Goal: Information Seeking & Learning: Check status

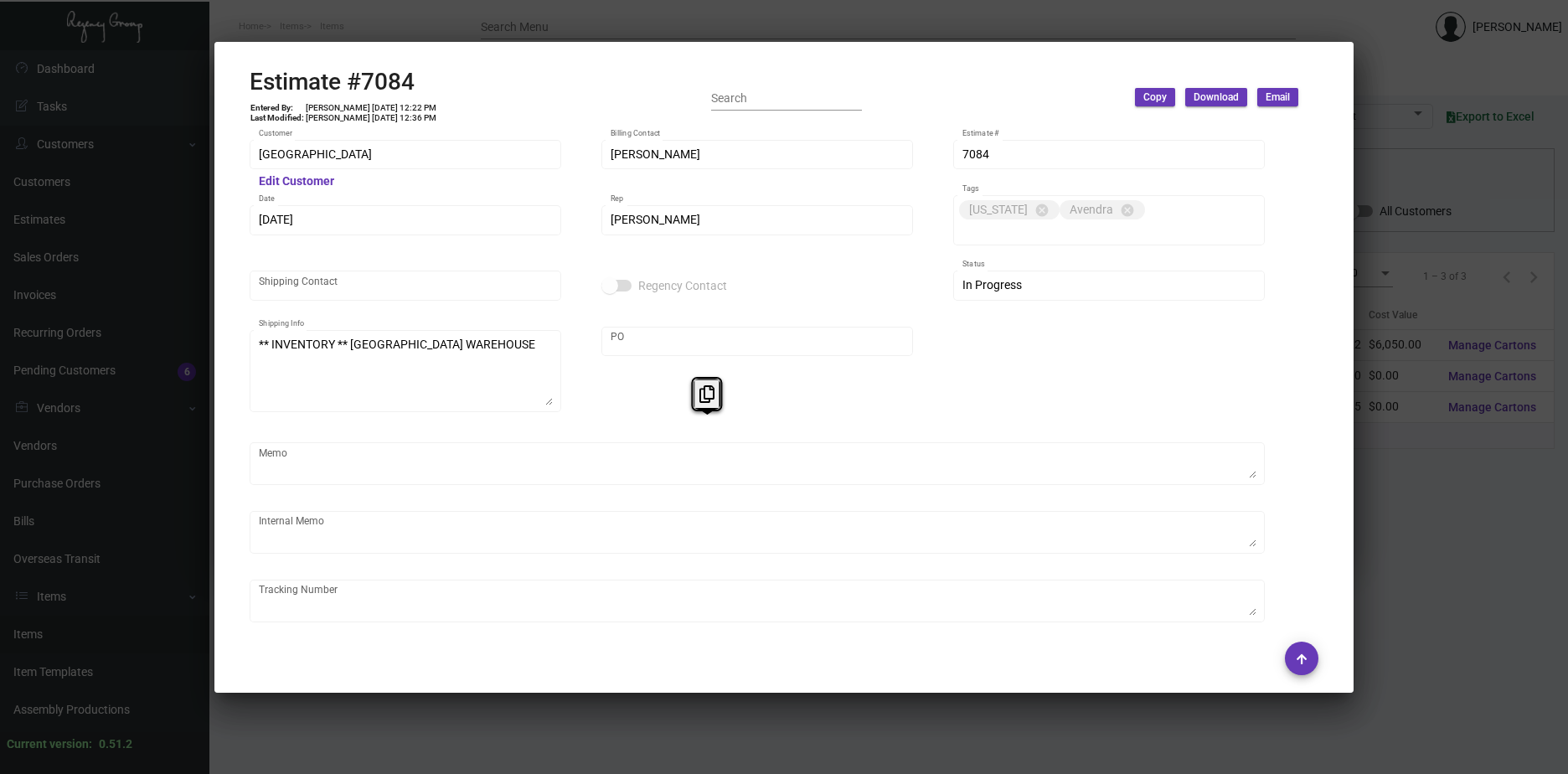
scroll to position [2009, 0]
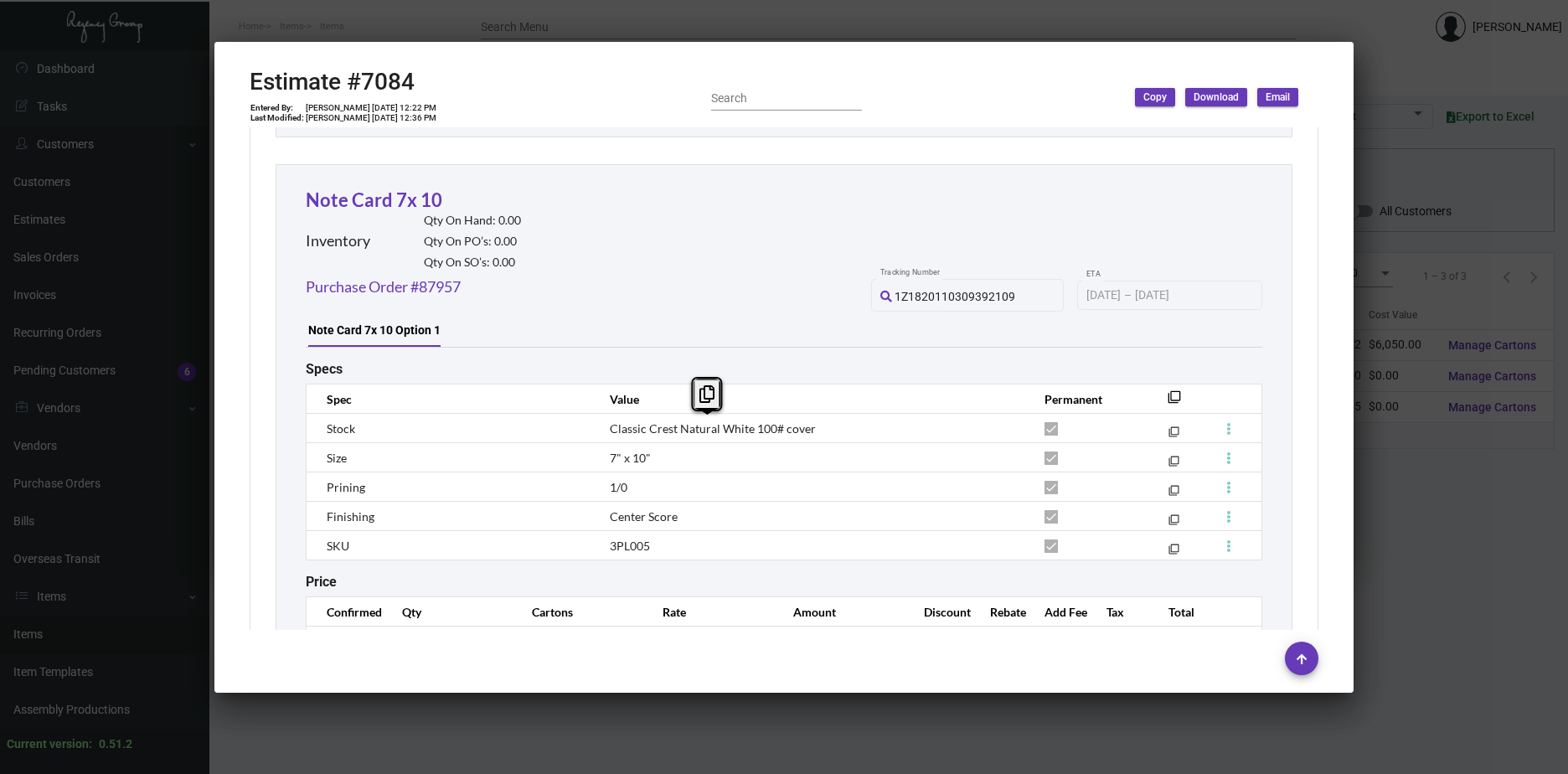
click at [1392, 610] on div at bounding box center [784, 387] width 1568 height 774
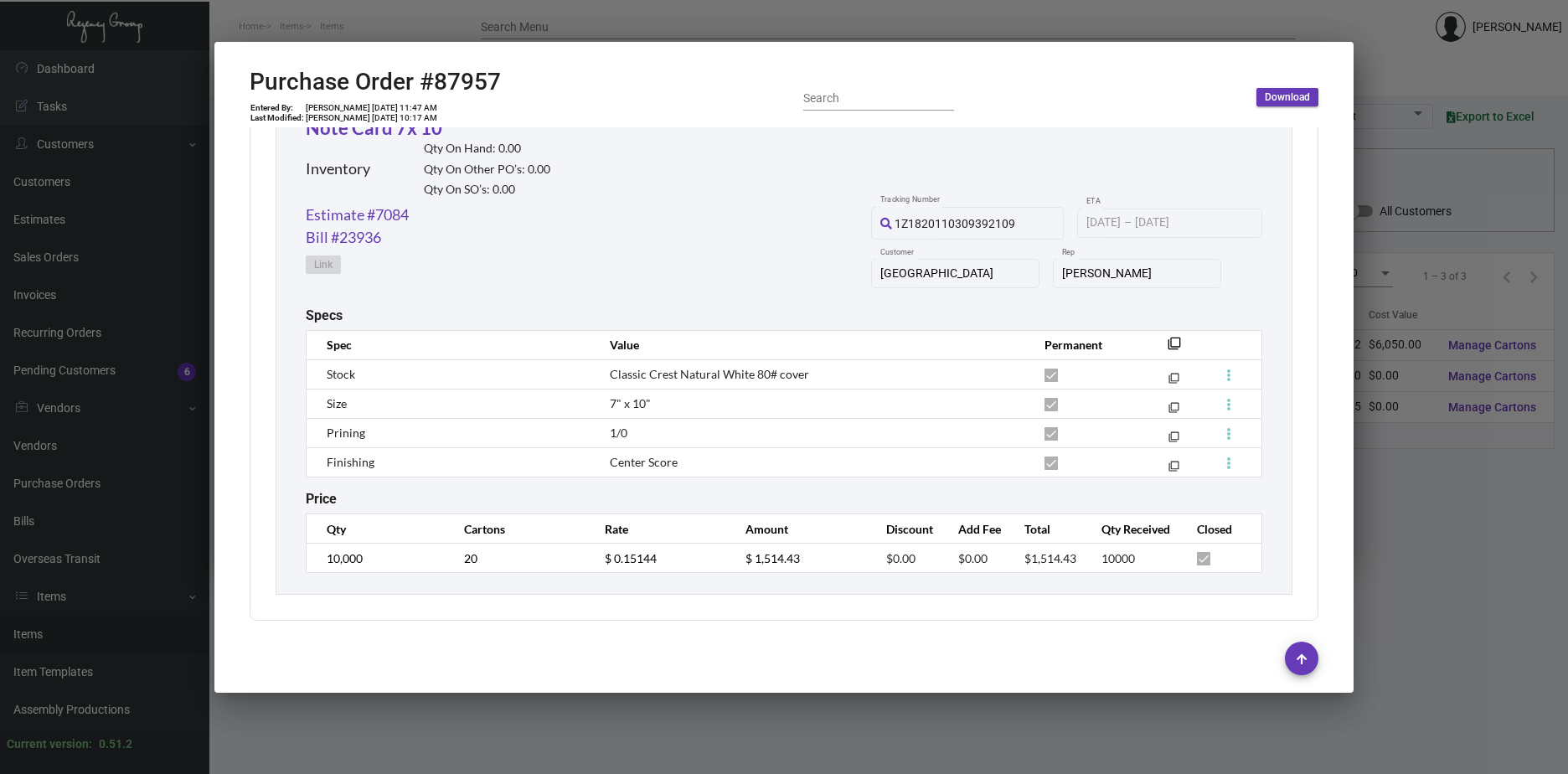
click at [1390, 612] on div at bounding box center [784, 387] width 1568 height 774
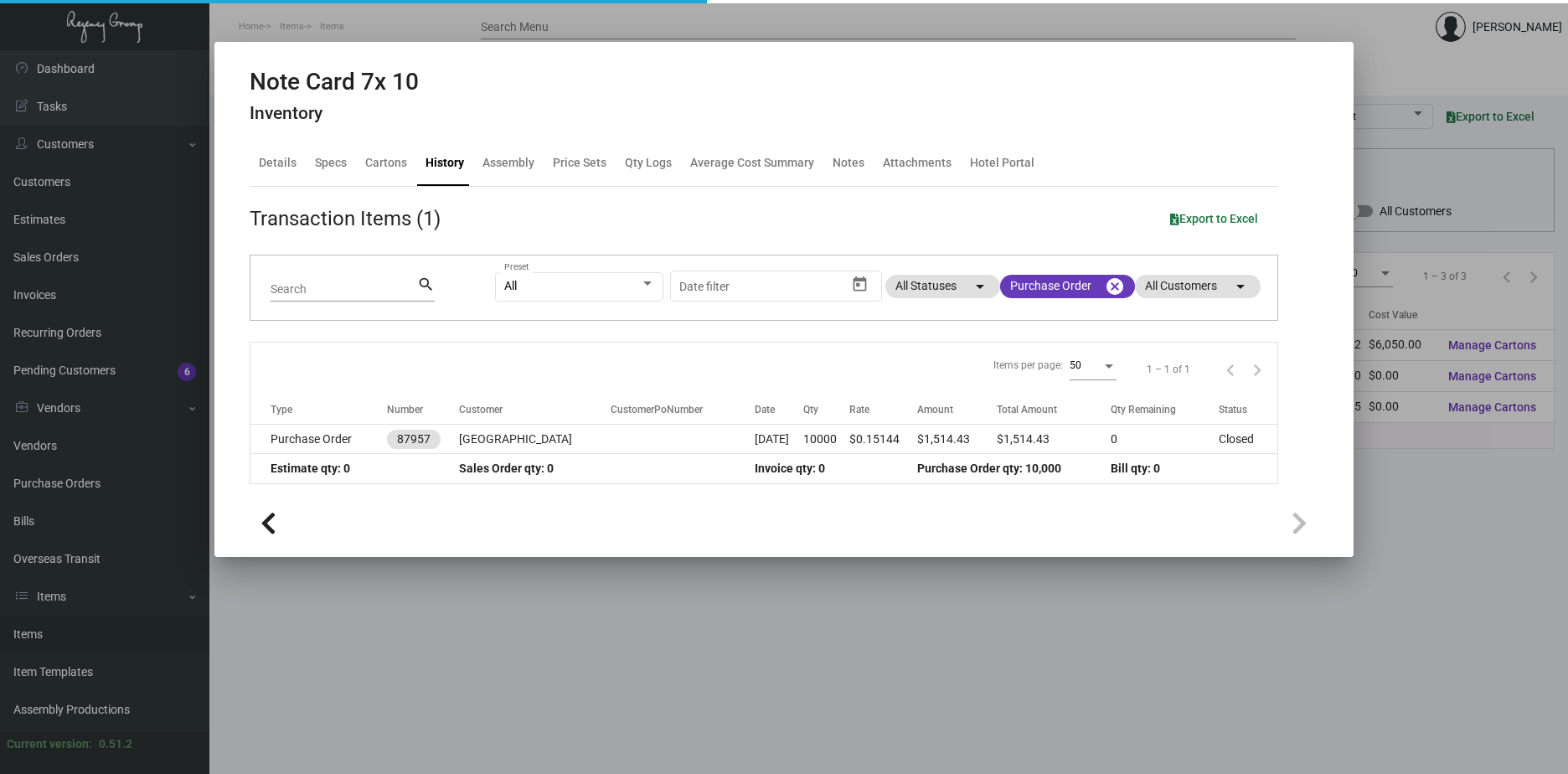
click at [1384, 612] on div at bounding box center [784, 387] width 1568 height 774
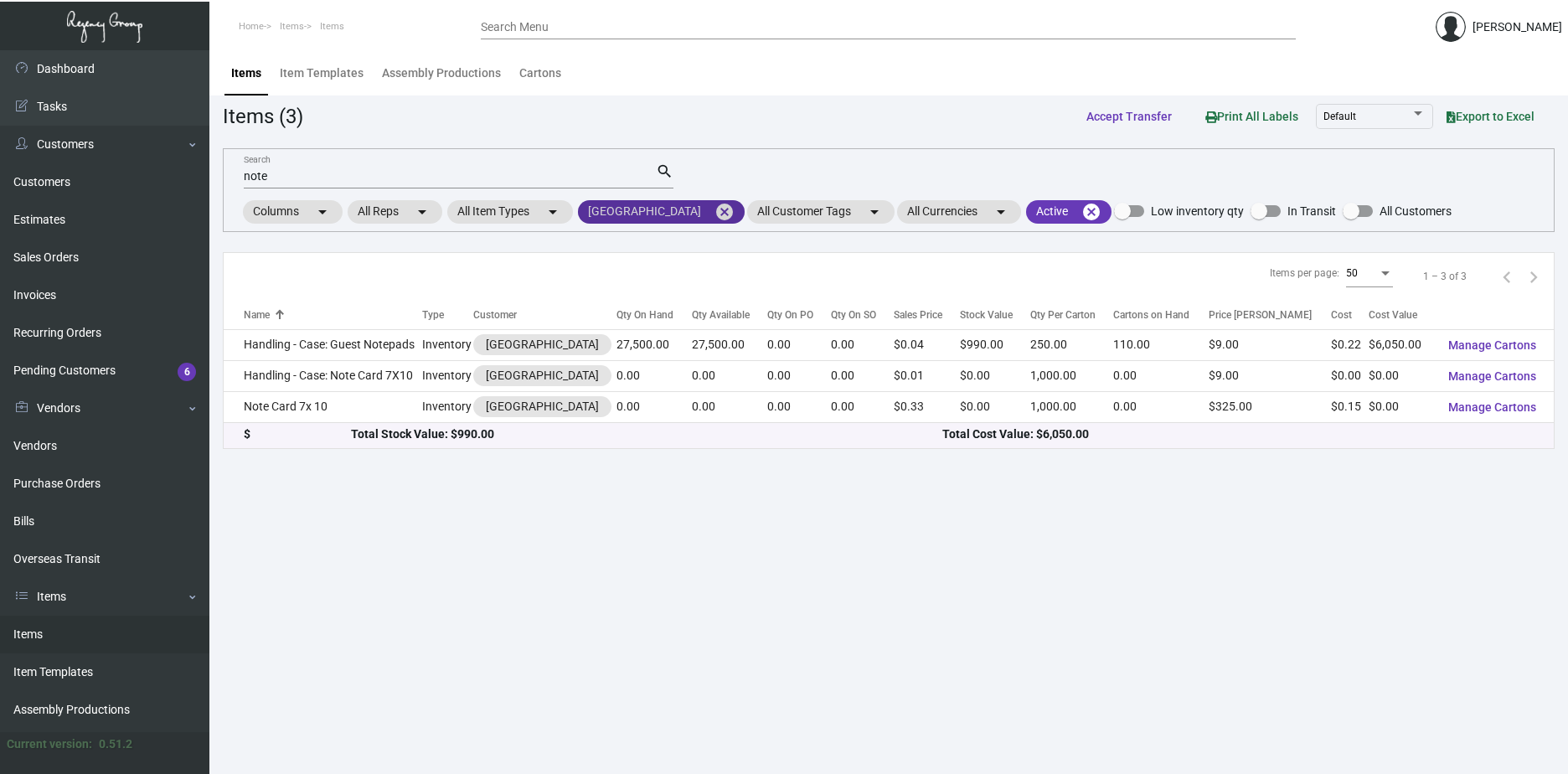
click at [714, 209] on mat-icon "cancel" at bounding box center [724, 212] width 20 height 20
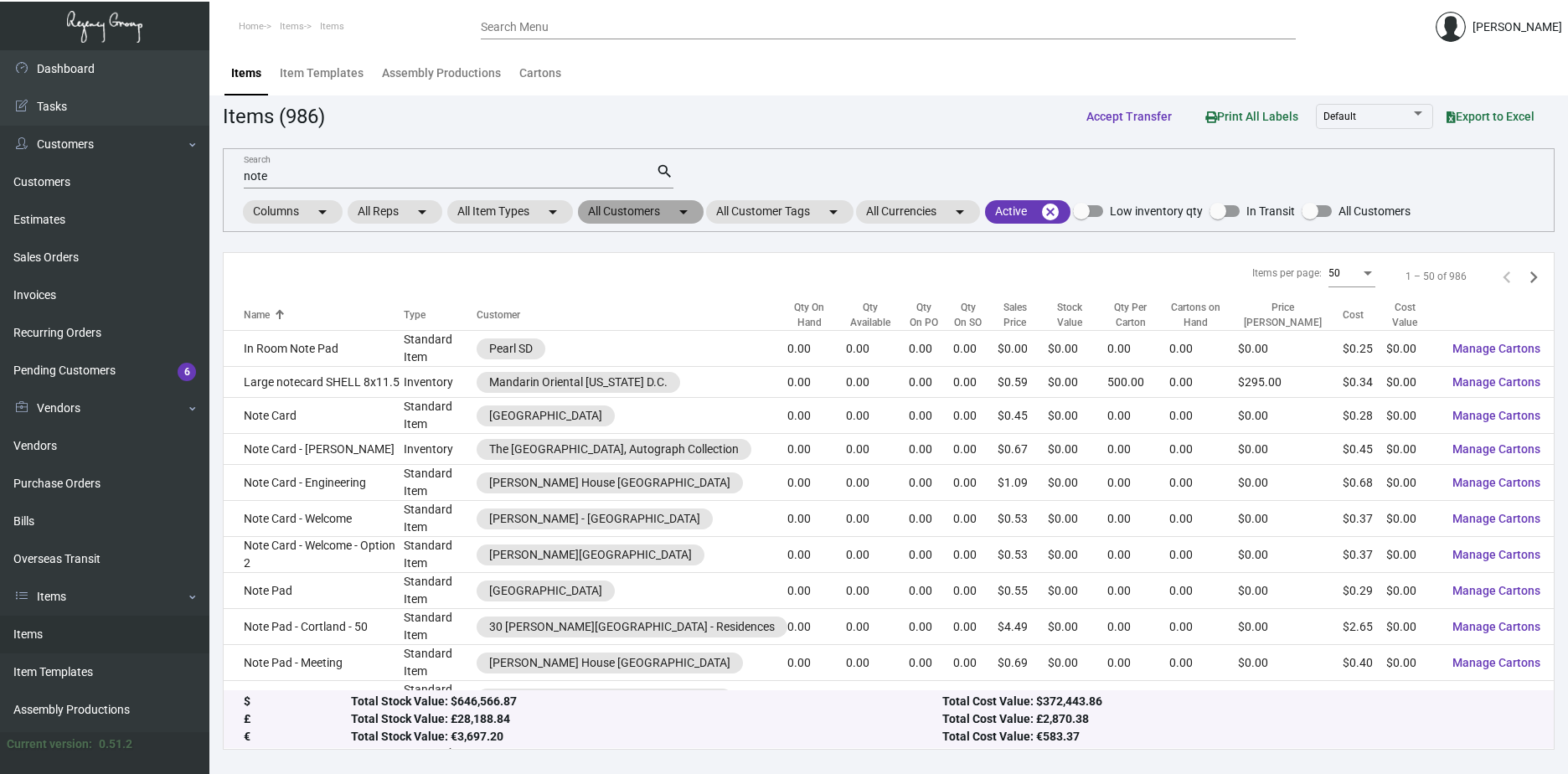
click at [663, 212] on mat-chip "All Customers arrow_drop_down" at bounding box center [640, 212] width 125 height 24
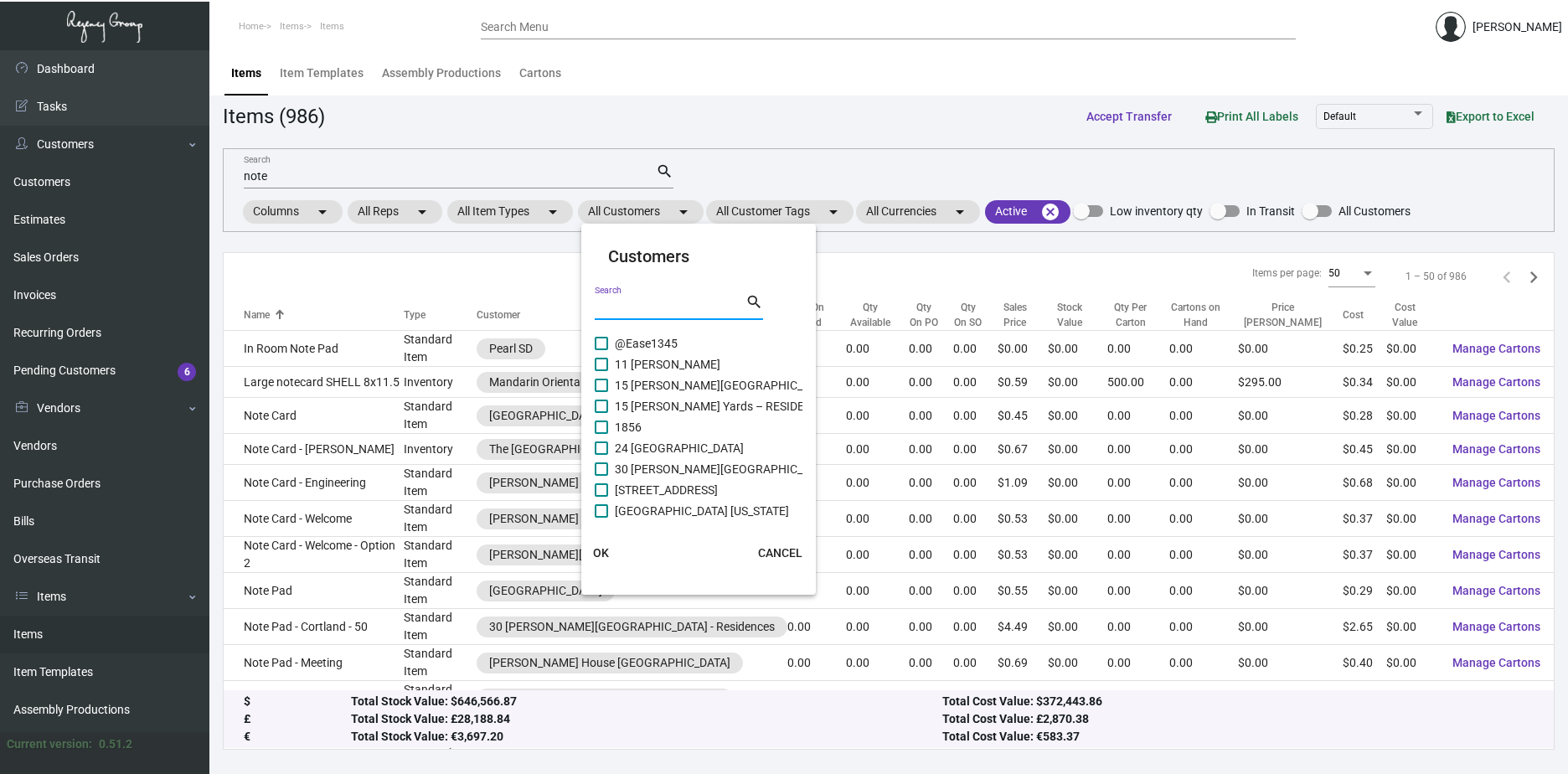
click at [705, 305] on input "Search" at bounding box center [669, 306] width 151 height 13
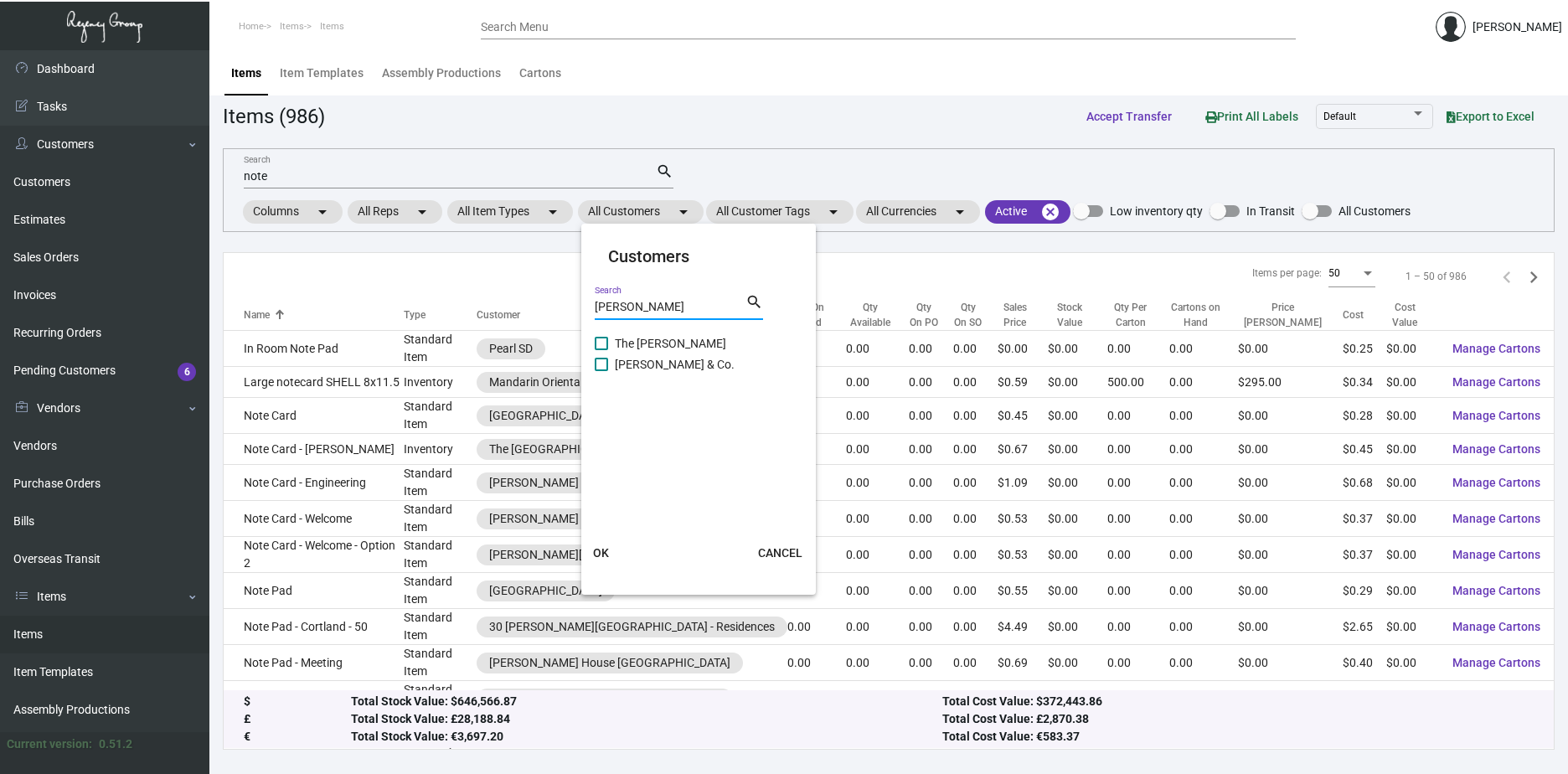
type input "[PERSON_NAME]"
click at [619, 340] on span "The [PERSON_NAME]" at bounding box center [670, 343] width 111 height 20
click at [601, 350] on input "The [PERSON_NAME]" at bounding box center [600, 350] width 1 height 1
checkbox input "true"
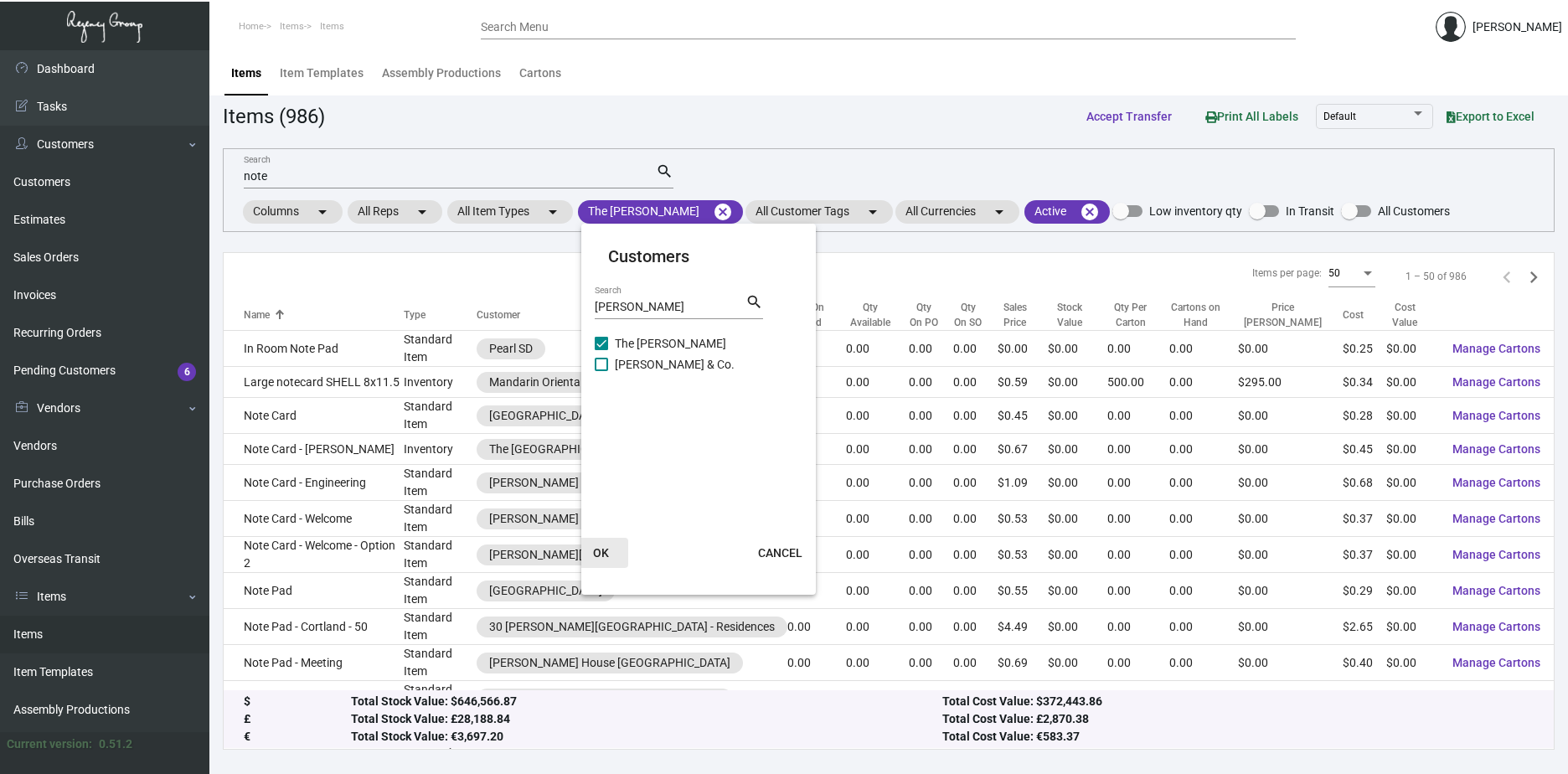
click at [601, 556] on span "OK" at bounding box center [600, 552] width 16 height 13
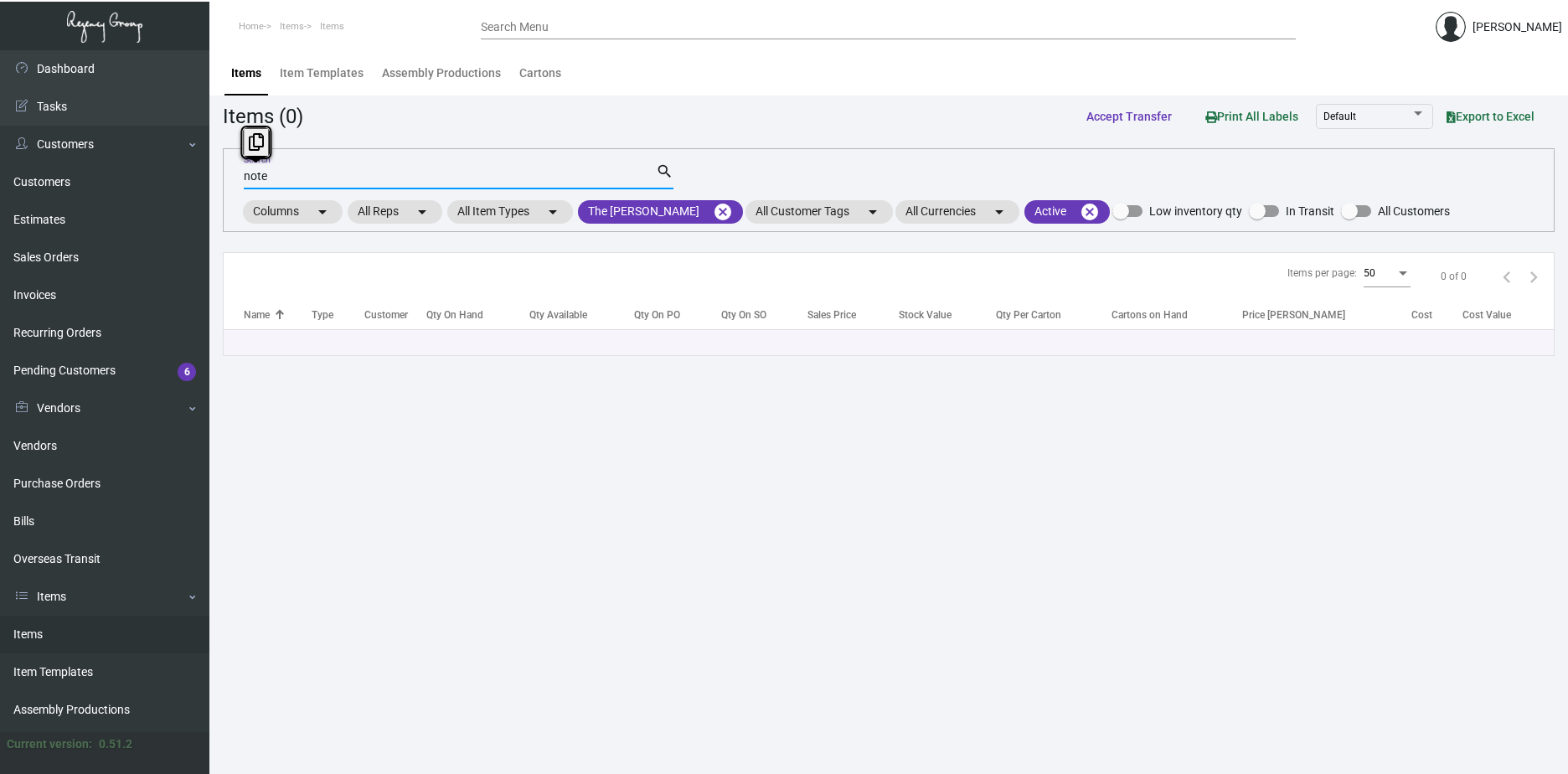
drag, startPoint x: 288, startPoint y: 173, endPoint x: 223, endPoint y: 171, distance: 65.0
click at [223, 171] on div "note Search search Columns arrow_drop_down All Reps arrow_drop_down All Item Ty…" at bounding box center [888, 190] width 1331 height 84
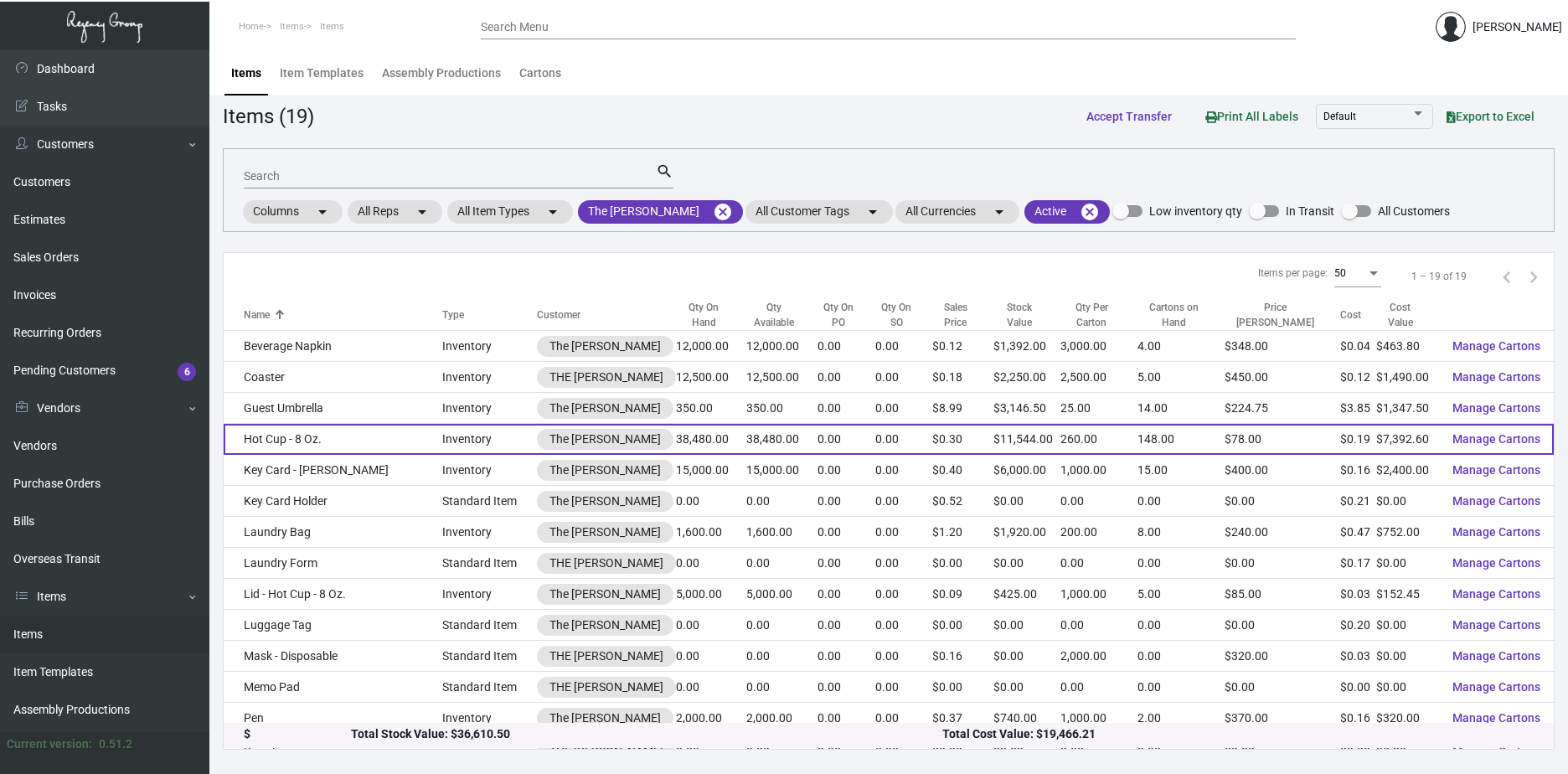
click at [296, 438] on td "Hot Cup - 8 Oz." at bounding box center [332, 440] width 218 height 31
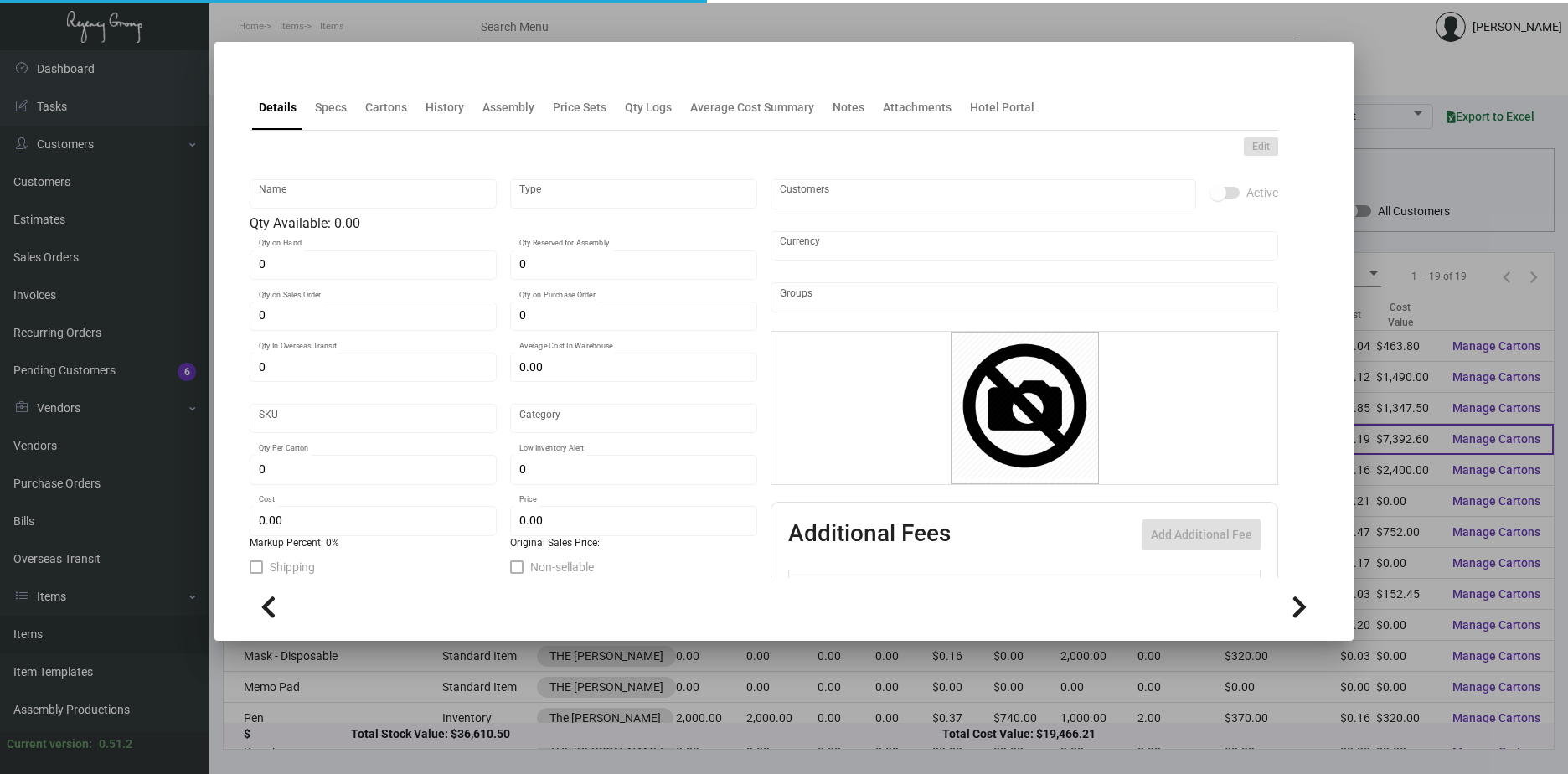
type input "Hot Cup - 8 Oz."
type input "Inventory"
type input "38,480"
type input "$ 0.18722"
type input "Standard"
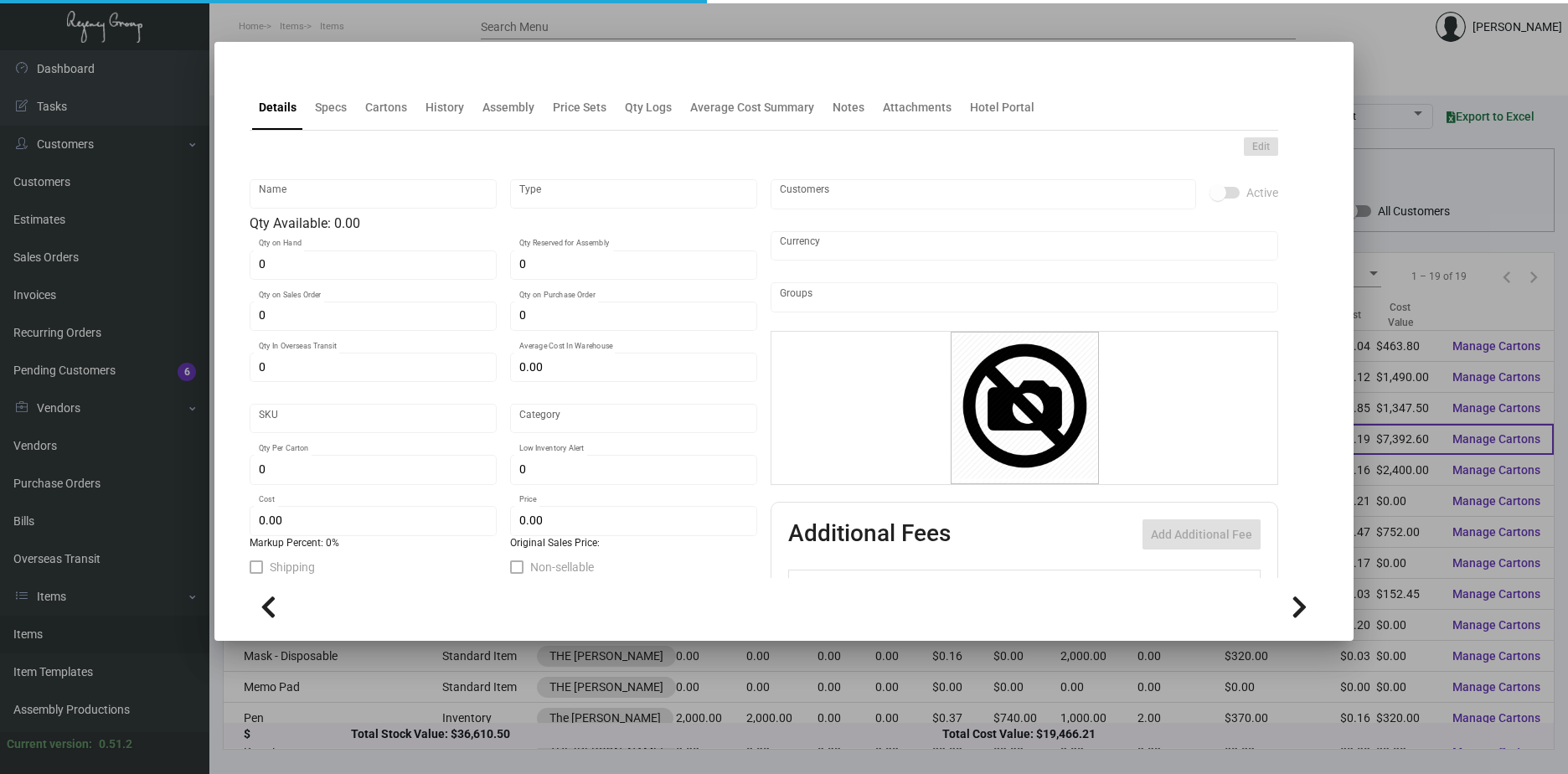
type input "260"
type input "$ 0.19212"
type input "$ 0.30"
checkbox input "true"
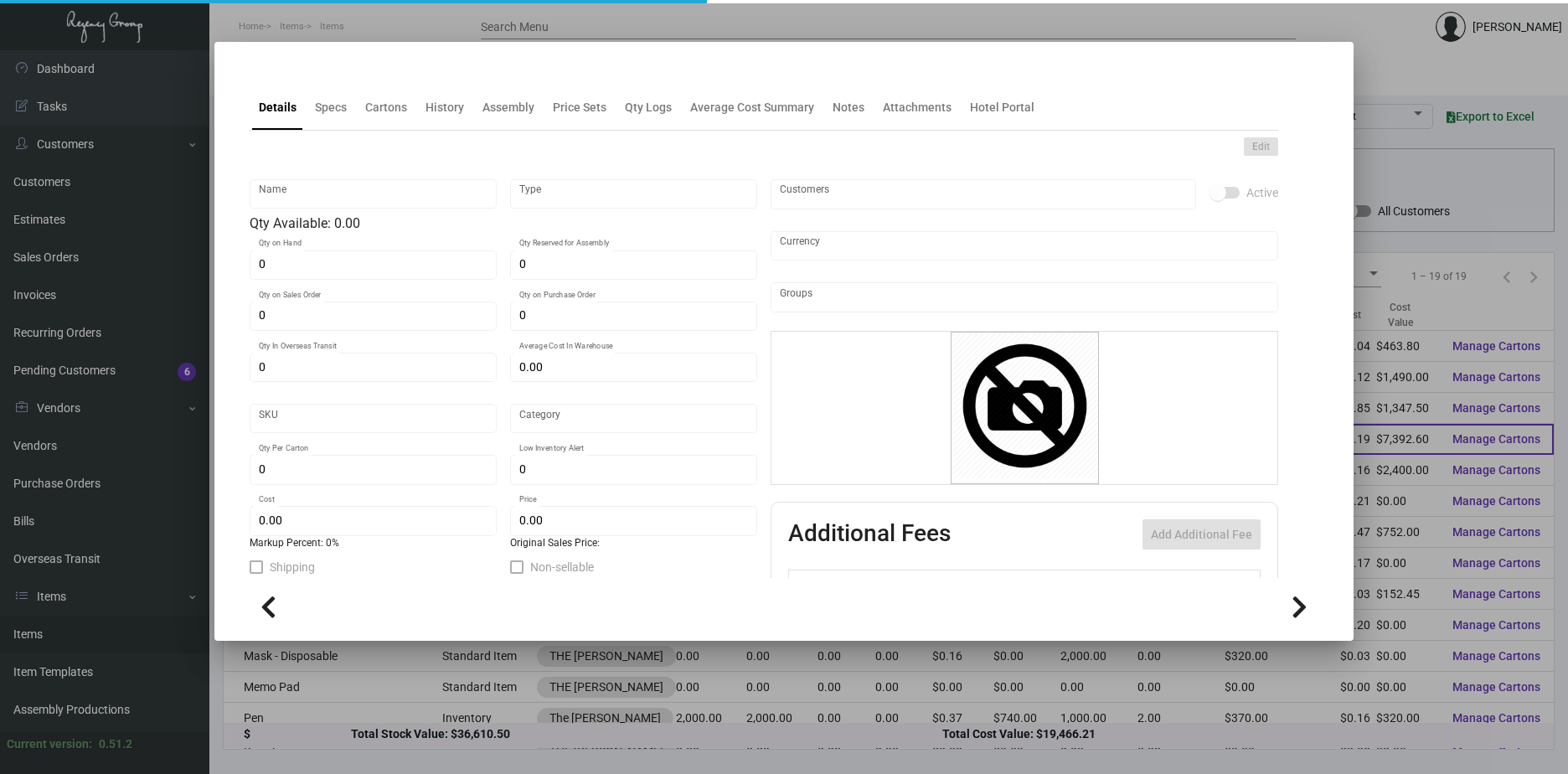
type input "United States Dollar $"
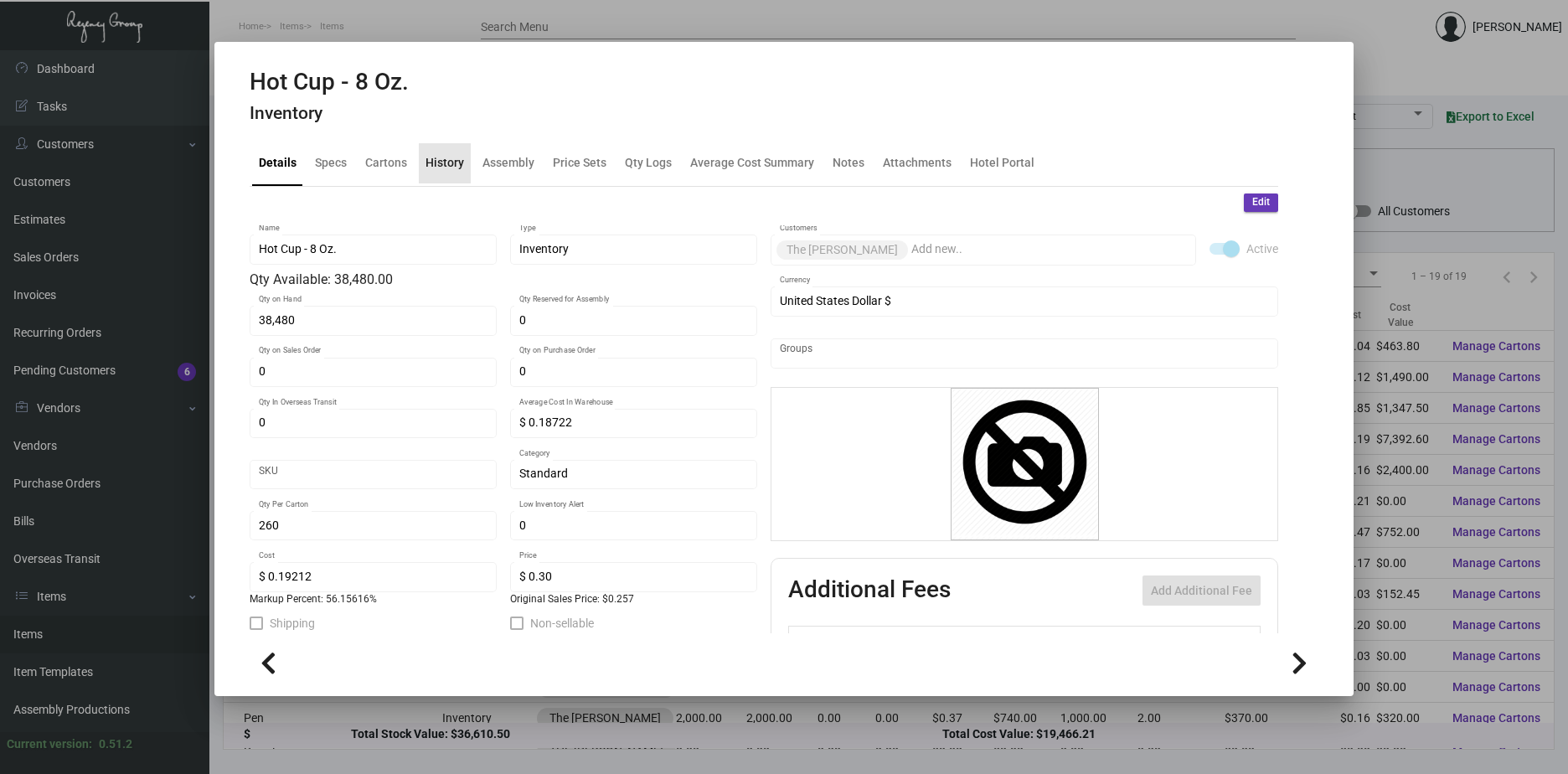
click at [447, 158] on div "History" at bounding box center [445, 163] width 38 height 17
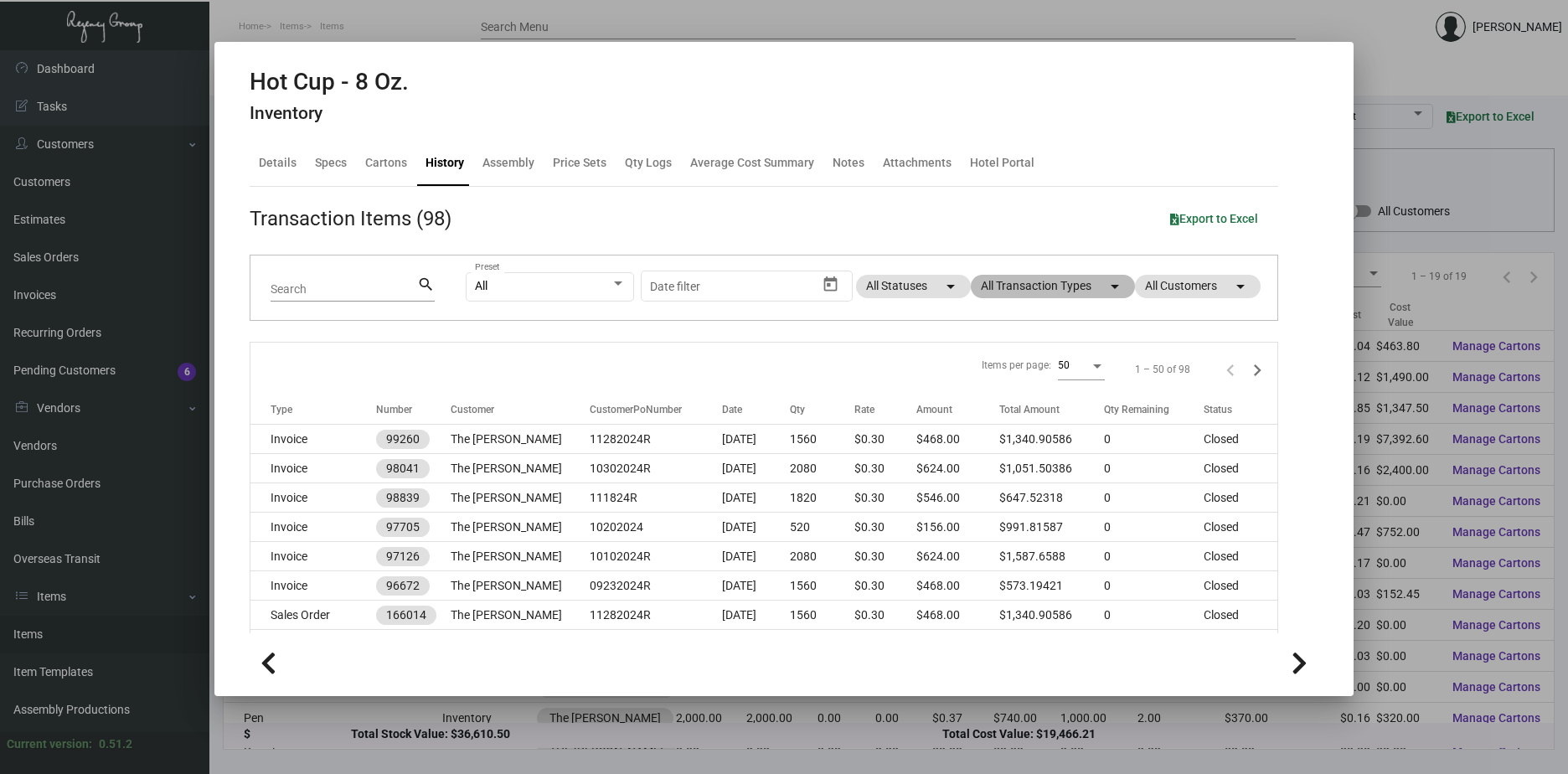
click at [1104, 282] on mat-icon "arrow_drop_down" at bounding box center [1114, 286] width 20 height 20
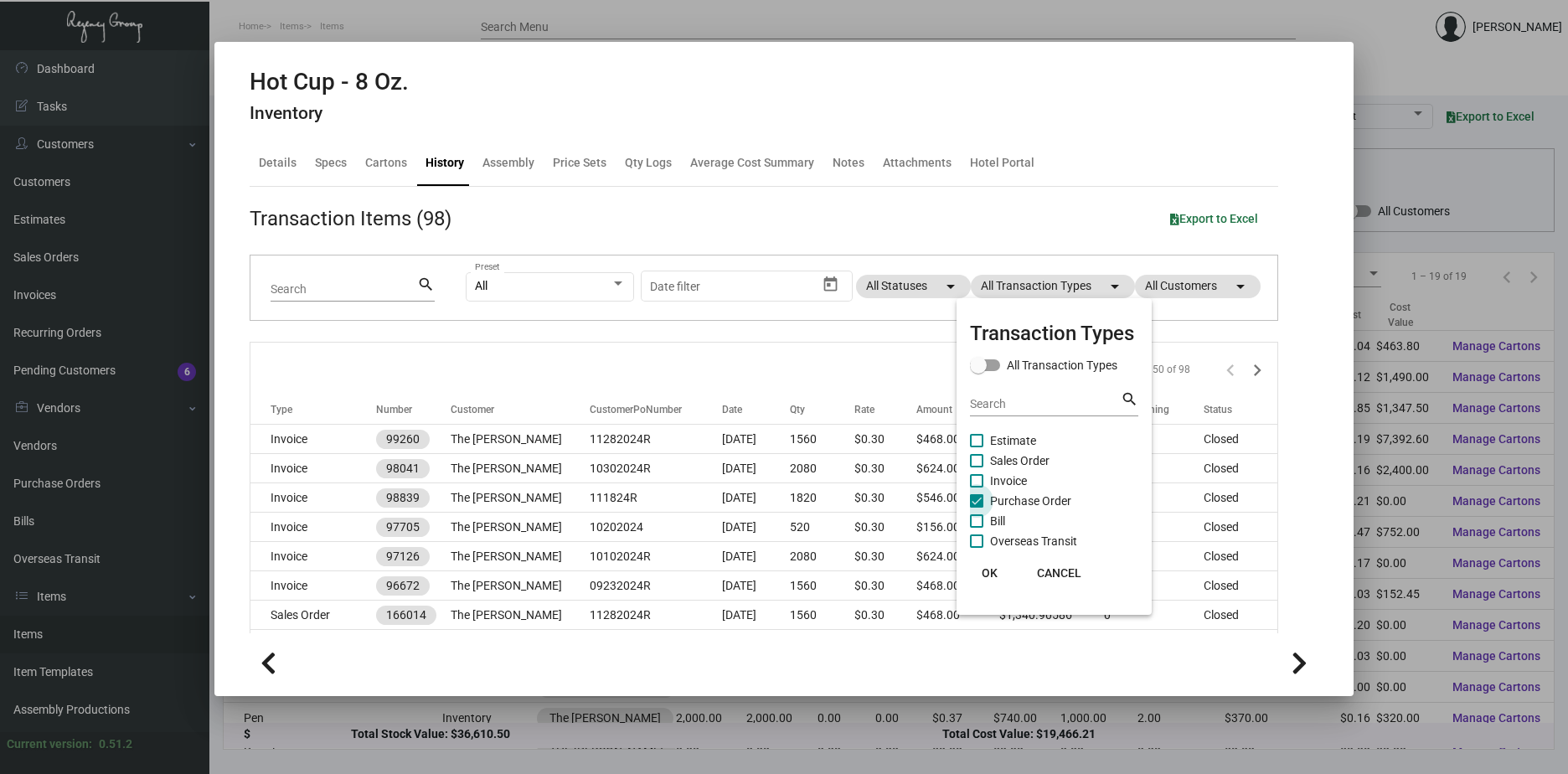
click at [1032, 502] on span "Purchase Order" at bounding box center [1030, 501] width 81 height 20
click at [976, 508] on input "Purchase Order" at bounding box center [975, 508] width 1 height 1
click at [1032, 502] on span "Purchase Order" at bounding box center [1030, 501] width 81 height 20
click at [976, 508] on input "Purchase Order" at bounding box center [975, 508] width 1 height 1
checkbox input "true"
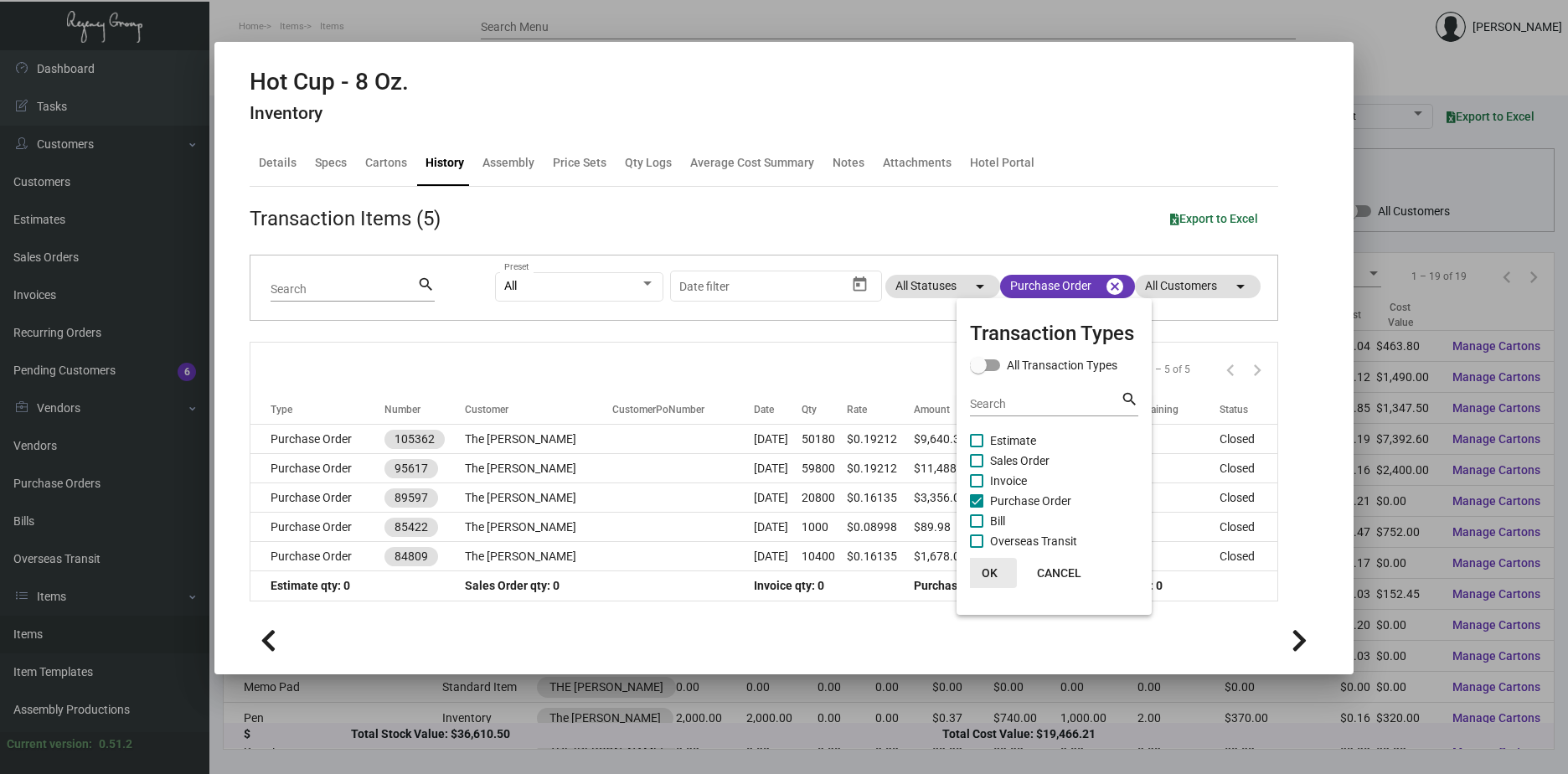
click at [992, 573] on span "OK" at bounding box center [989, 573] width 16 height 13
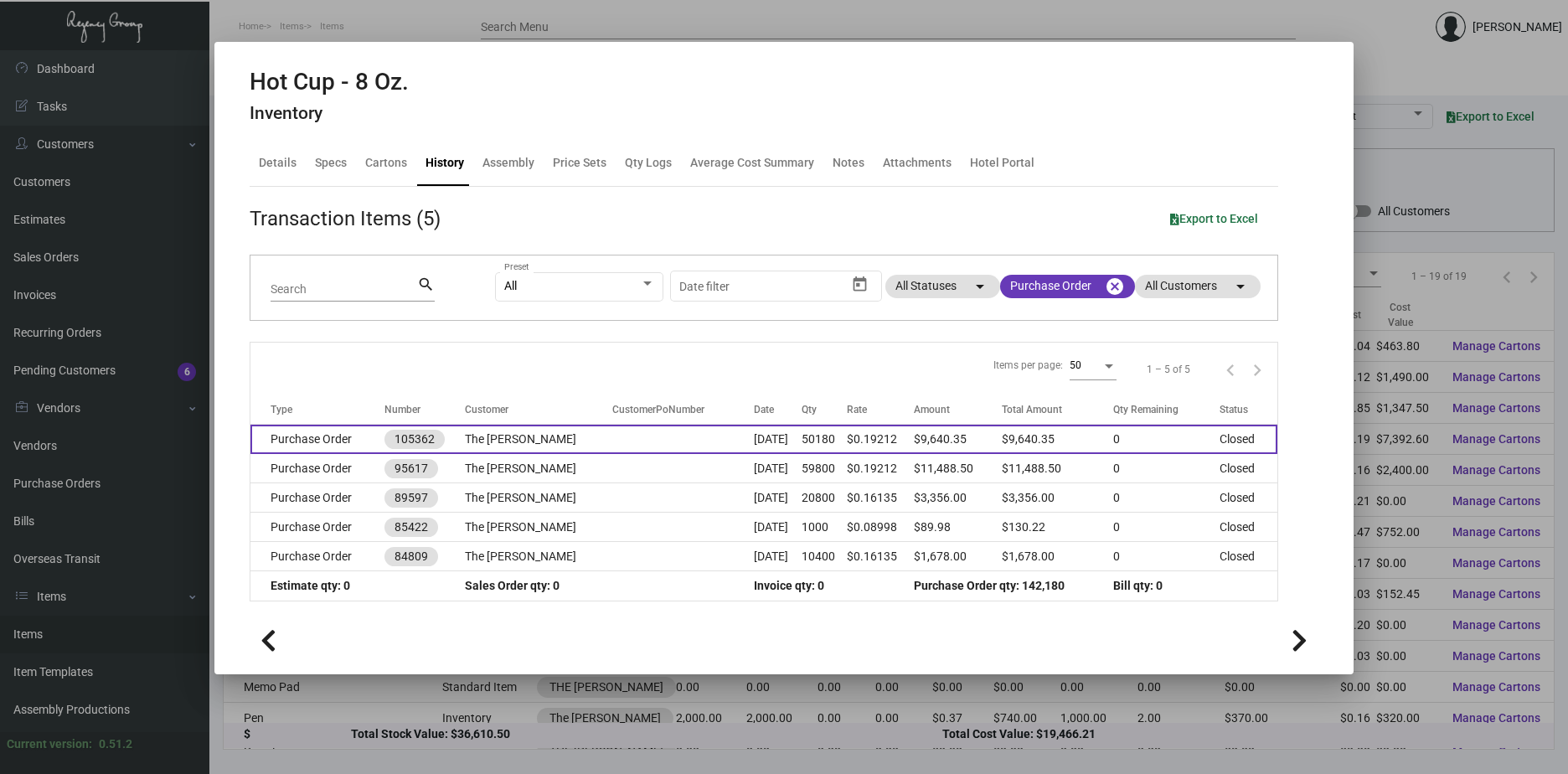
click at [523, 440] on td "The [PERSON_NAME]" at bounding box center [538, 440] width 147 height 30
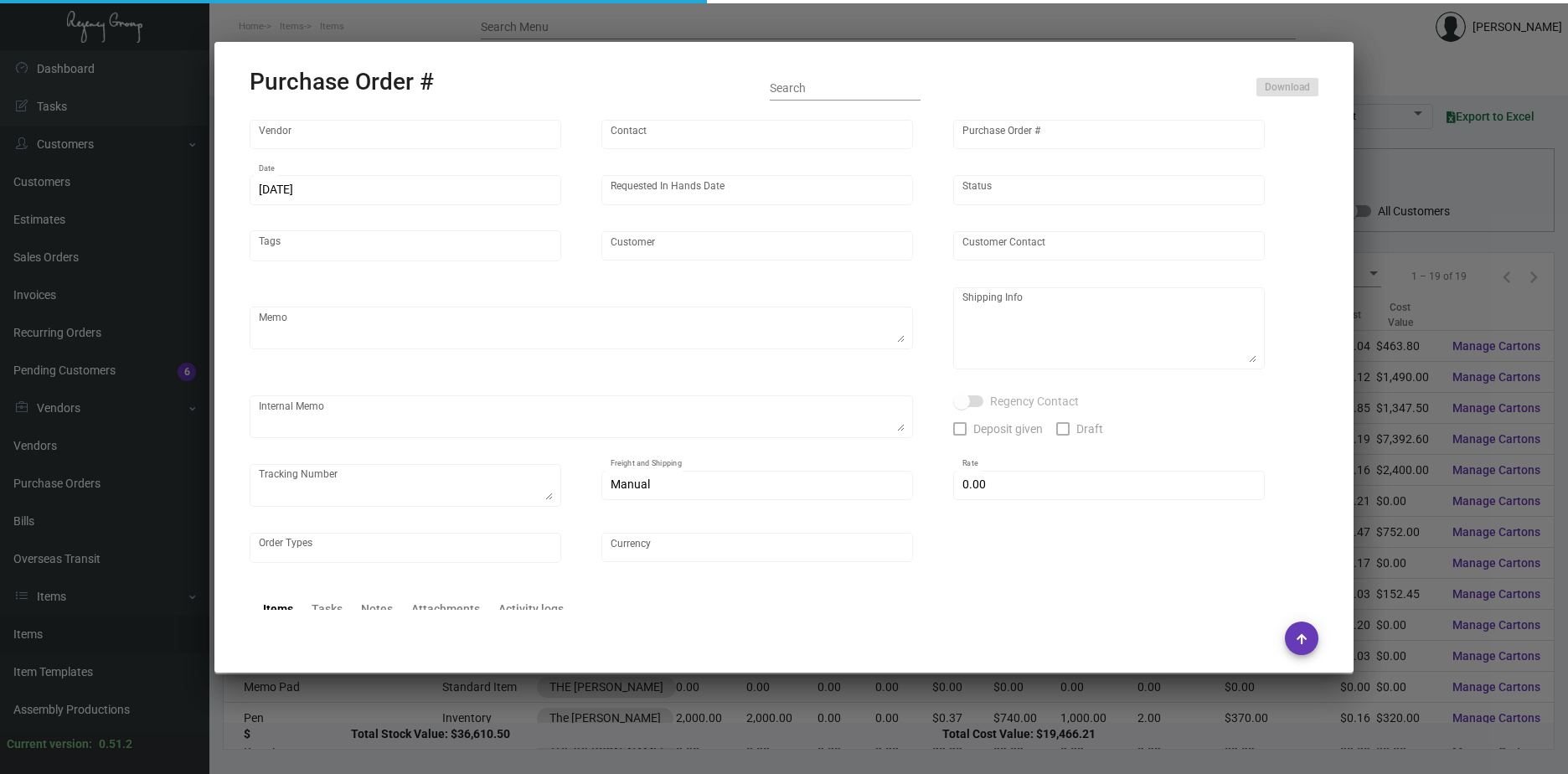
type input "AVCO INDUSTRIES"
type input "[PERSON_NAME]"
type input "105362"
type input "[DATE]"
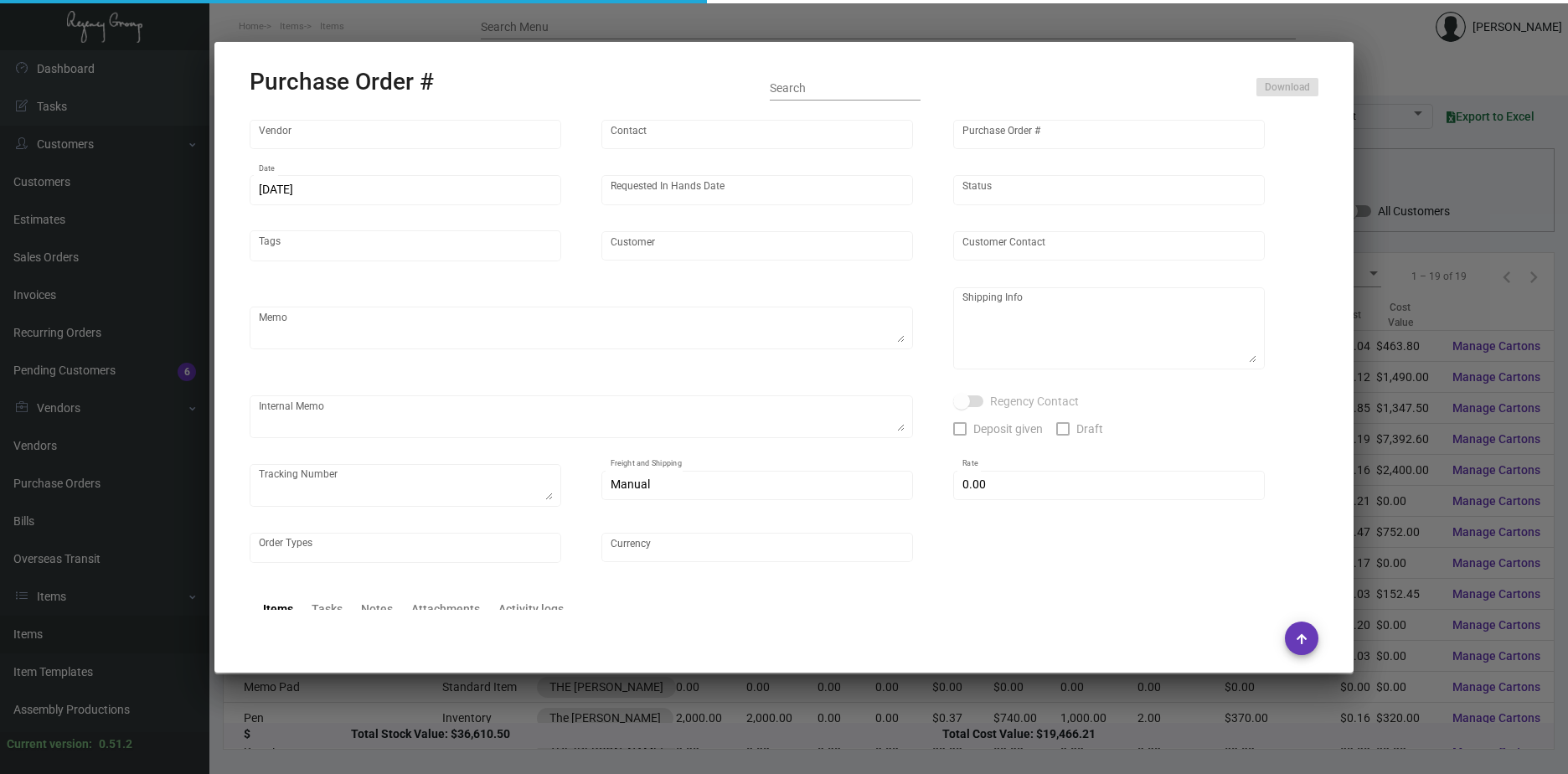
type input "The [PERSON_NAME]"
type textarea "REPEAT Previous Purchase Order #95617."
type textarea "Regency Group NJ - [PERSON_NAME] [STREET_ADDRESS]"
type textarea "NJ Warehouse. SEND [PERSON_NAME] SAMPLES***** 7/30 - 5 PALLETS FAST FREIGHT/ FA…"
checkbox input "true"
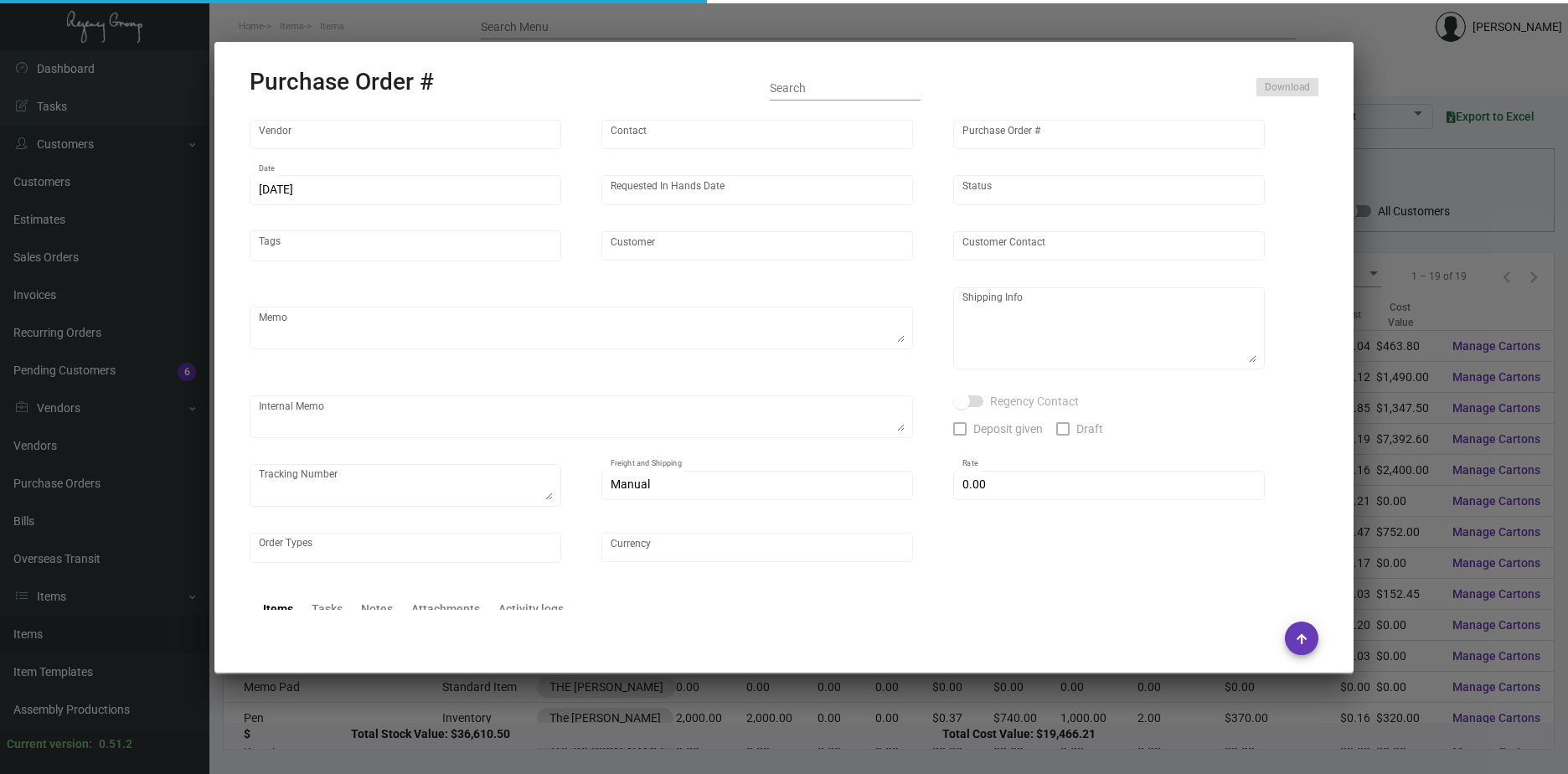
checkbox input "true"
type input "$ 0.00"
type input "United States Dollar $"
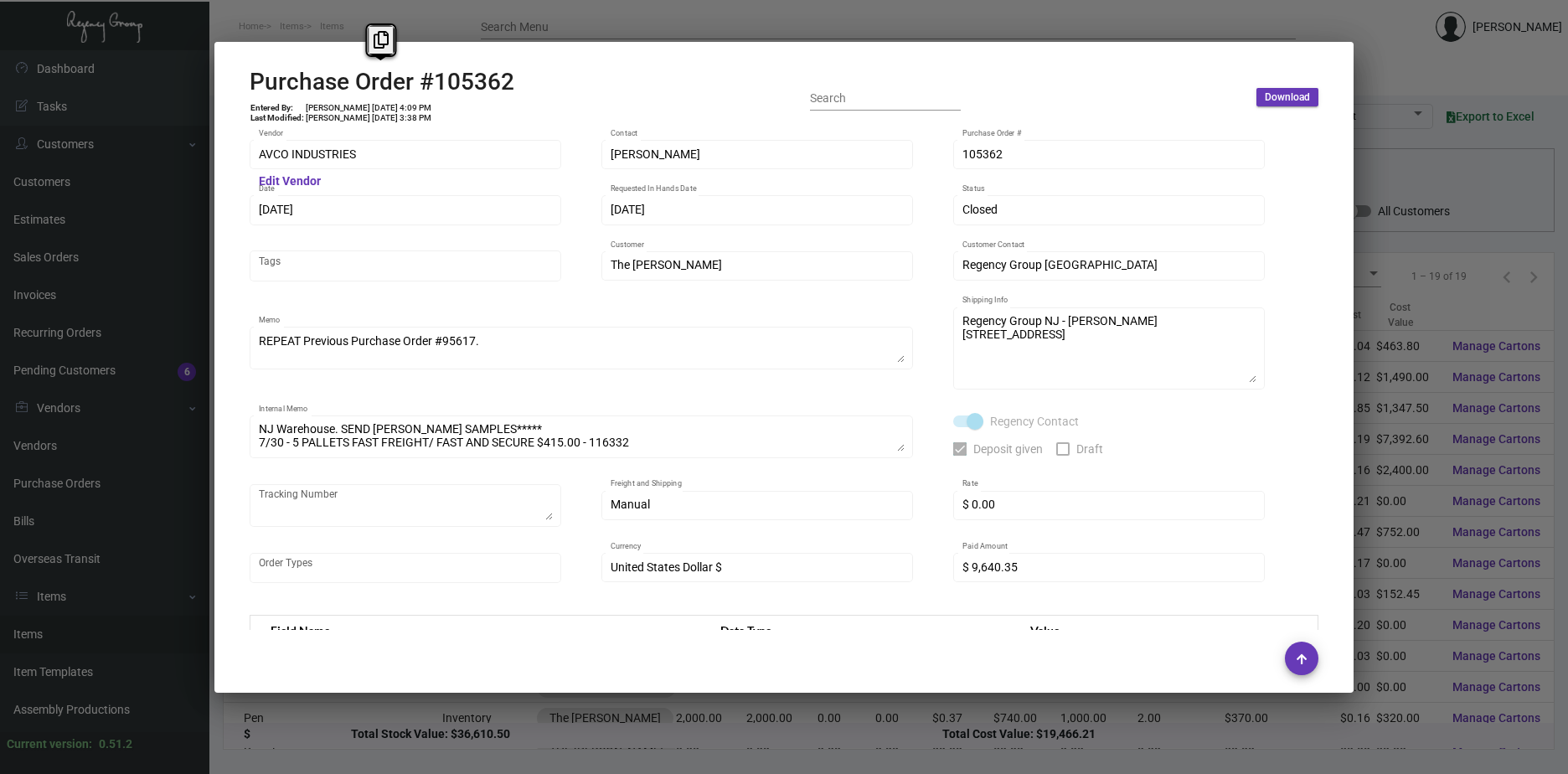
copy h2 "Purchase Order #105362"
drag, startPoint x: 526, startPoint y: 78, endPoint x: 233, endPoint y: 72, distance: 293.1
click at [233, 72] on mat-dialog-container "Purchase Order #105362 Entered By: [PERSON_NAME] [DATE] 4:09 PM Last Modified: …" at bounding box center [783, 367] width 1139 height 651
click at [204, 203] on div "Hot Cup - 8 Oz. Inventory Details Specs Cartons History Assembly Price Sets Qty…" at bounding box center [784, 387] width 1568 height 774
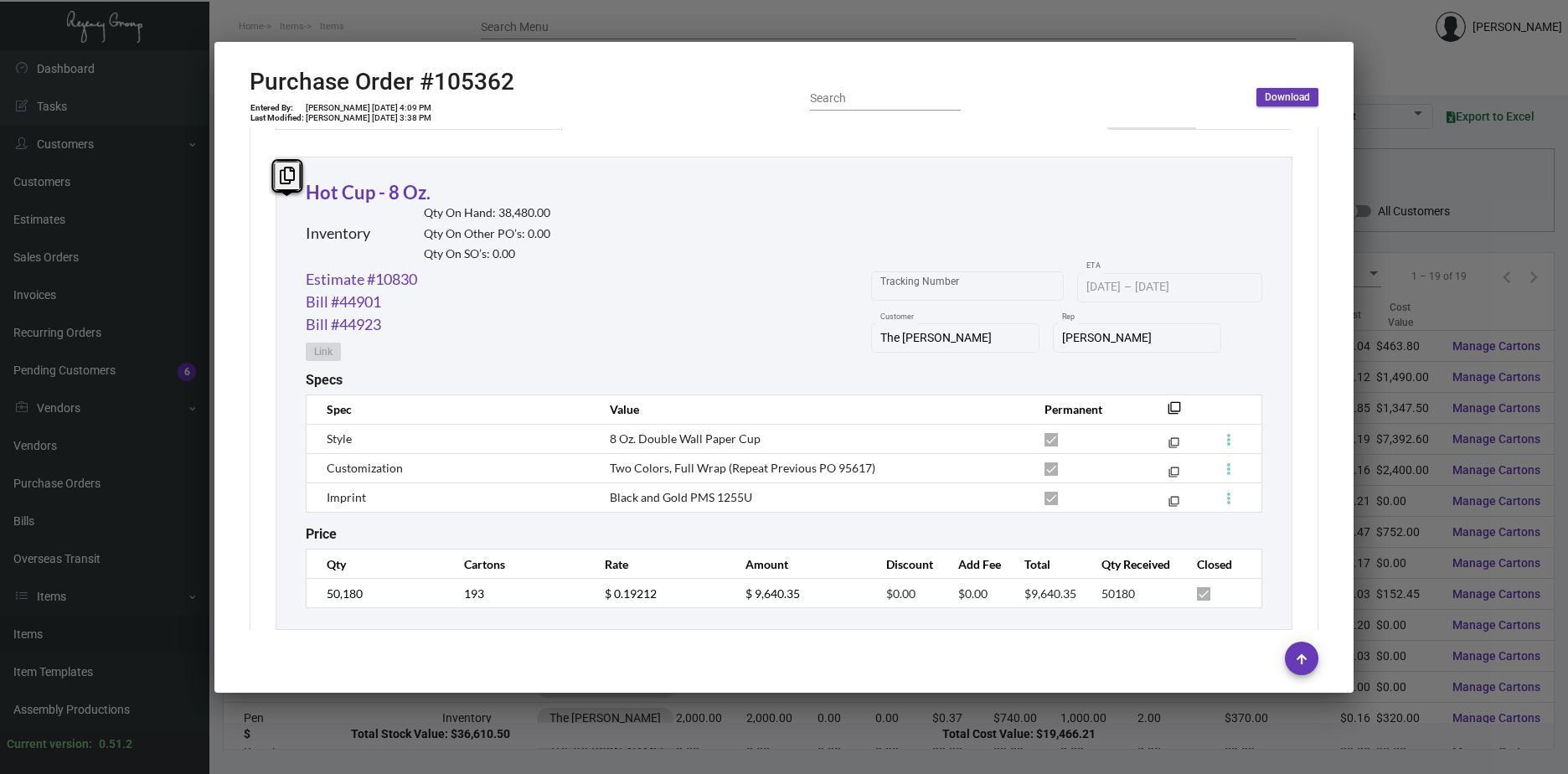
scroll to position [754, 0]
click at [590, 589] on td "$ 0.19212" at bounding box center [659, 593] width 141 height 30
click at [357, 279] on link "Estimate #10830" at bounding box center [361, 279] width 111 height 23
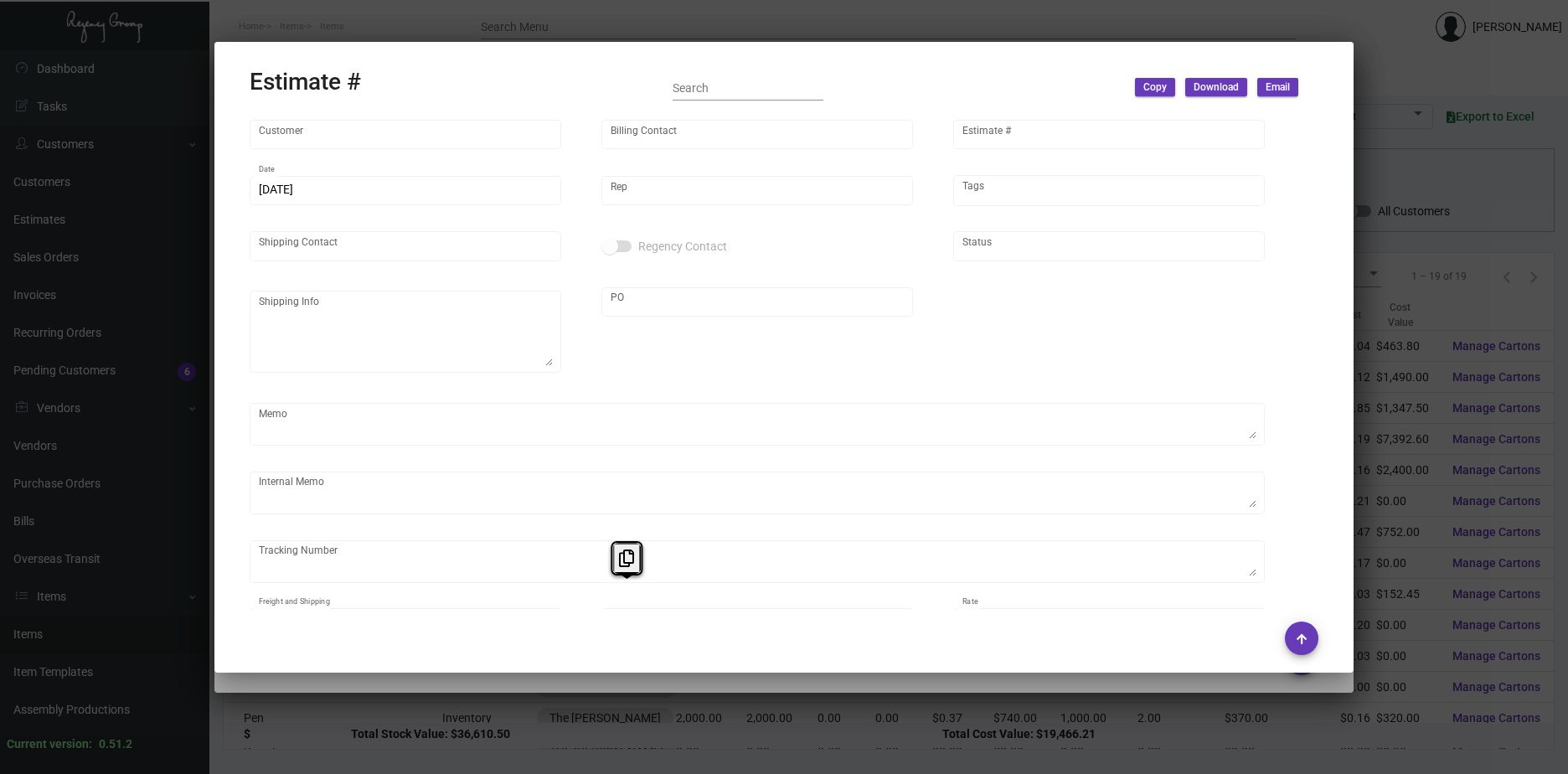
type input "The [PERSON_NAME]"
type input "[PERSON_NAME]"
type input "10830"
type input "[DATE]"
type input "[PERSON_NAME]"
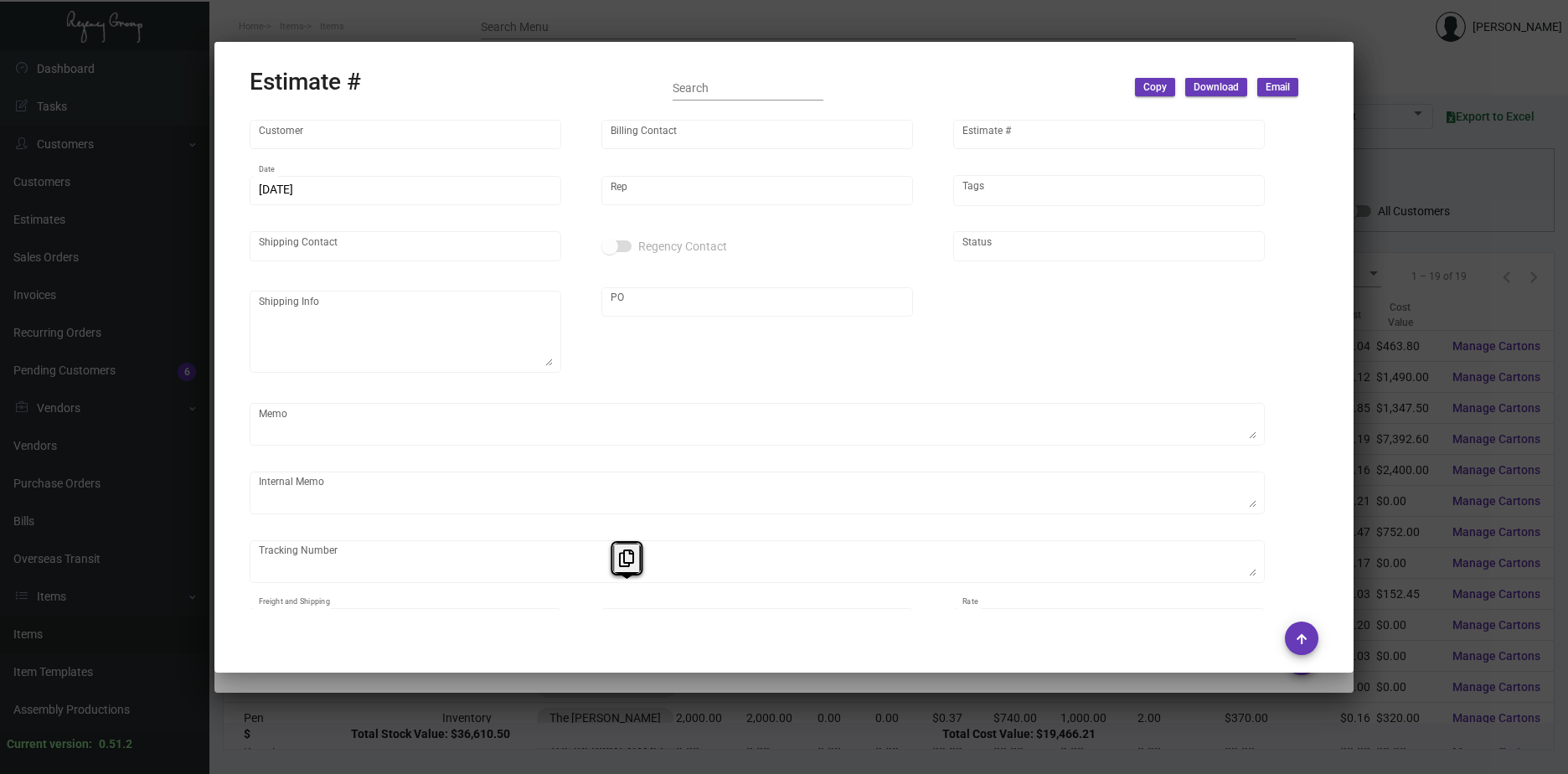
type textarea "NJ Warehouse."
type input "United States Dollar $"
type input "$ 0.00"
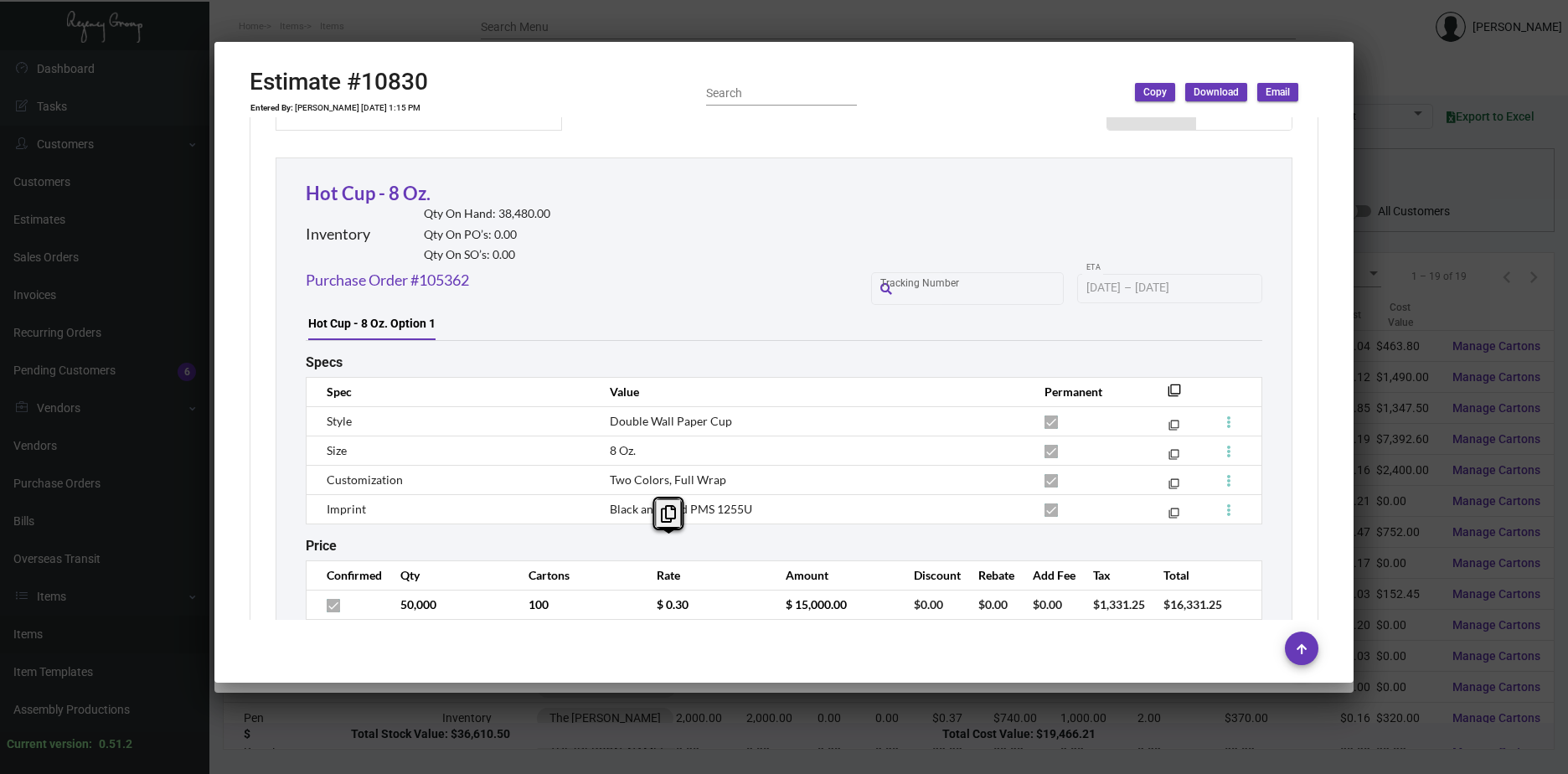
scroll to position [749, 0]
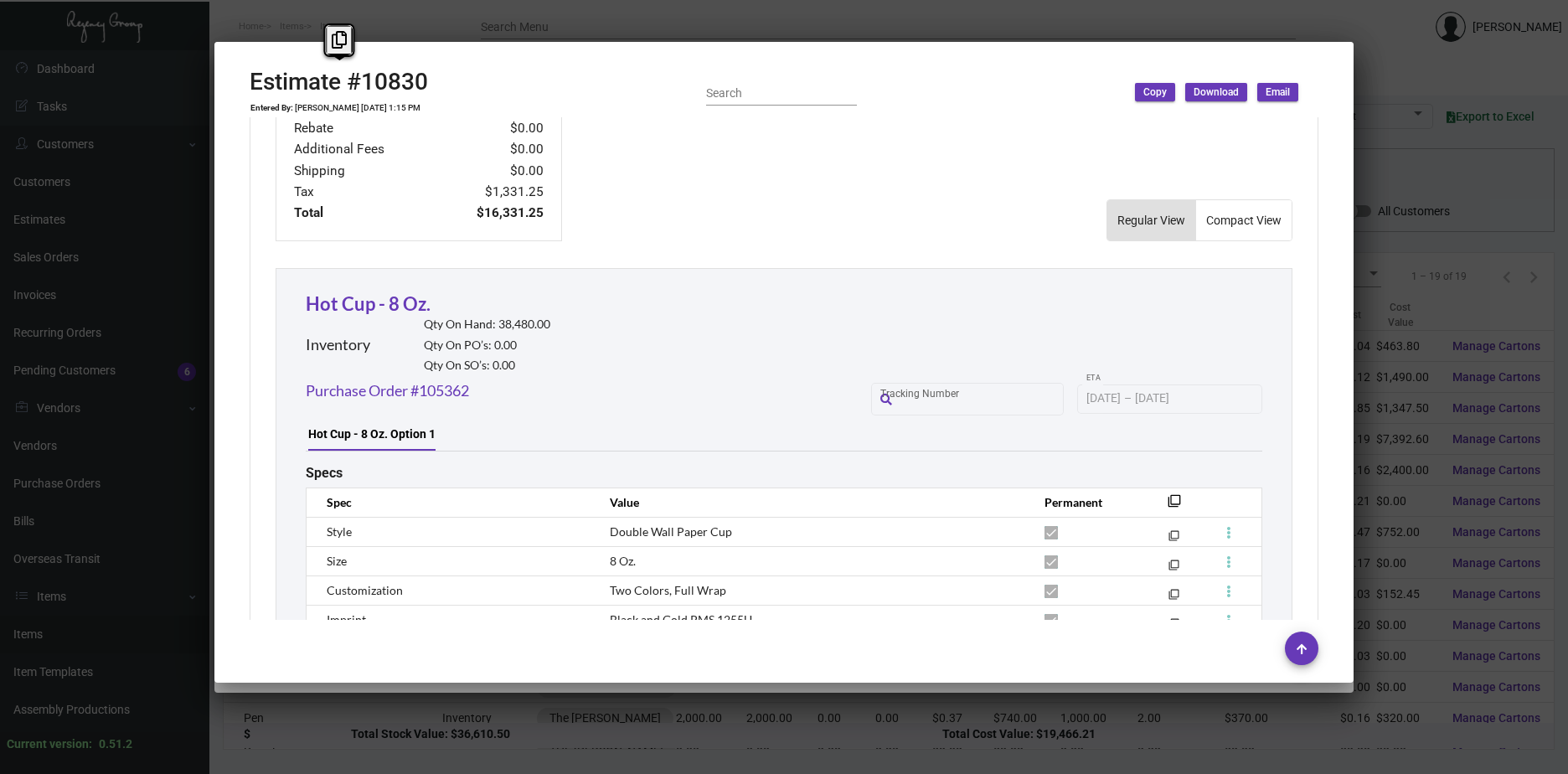
copy div "Estimate #10830"
drag, startPoint x: 440, startPoint y: 78, endPoint x: 208, endPoint y: 64, distance: 232.4
click at [208, 64] on div "Hot Cup - 8 Oz. Inventory Details Specs Cartons History Assembly Price Sets Qty…" at bounding box center [784, 387] width 1568 height 774
